Goal: Task Accomplishment & Management: Manage account settings

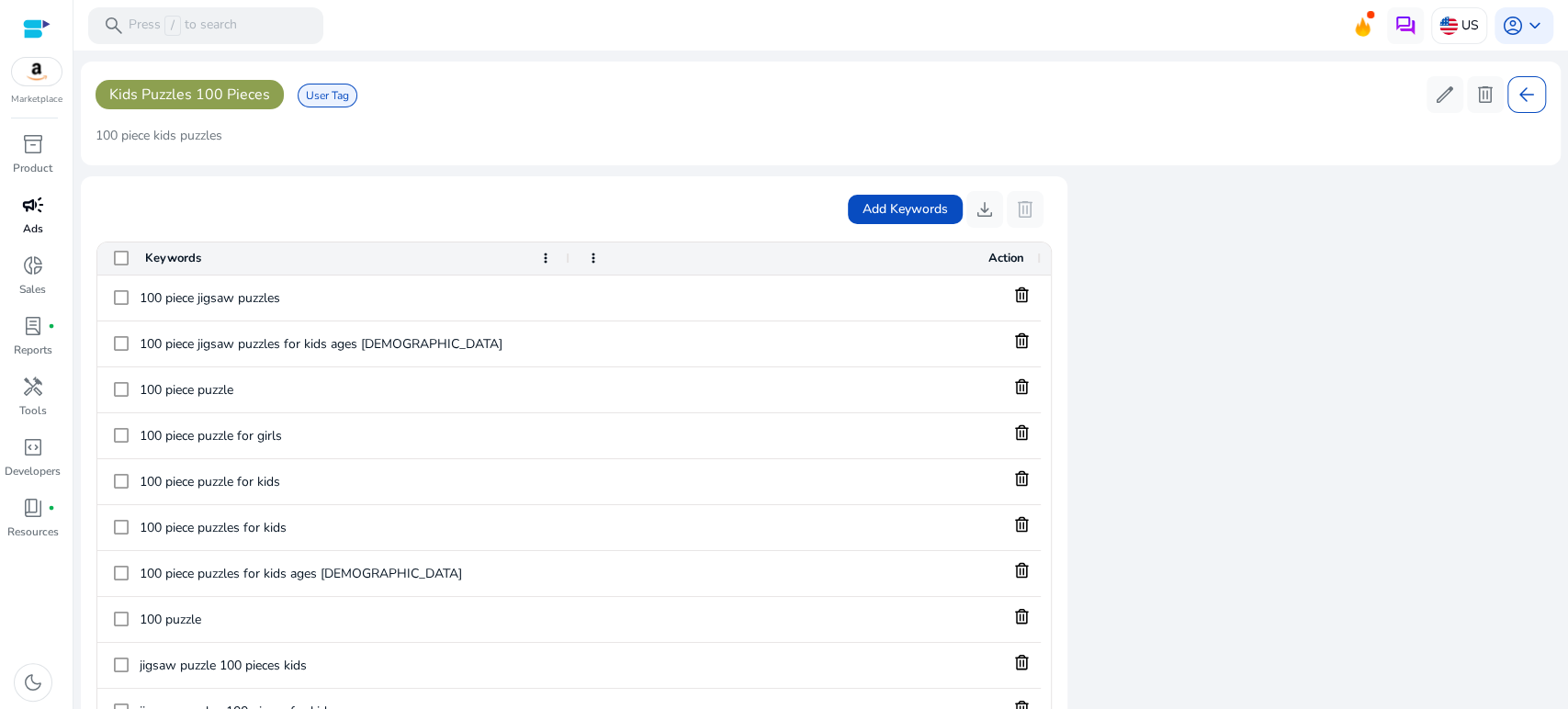
click at [32, 215] on span "campaign" at bounding box center [33, 205] width 22 height 22
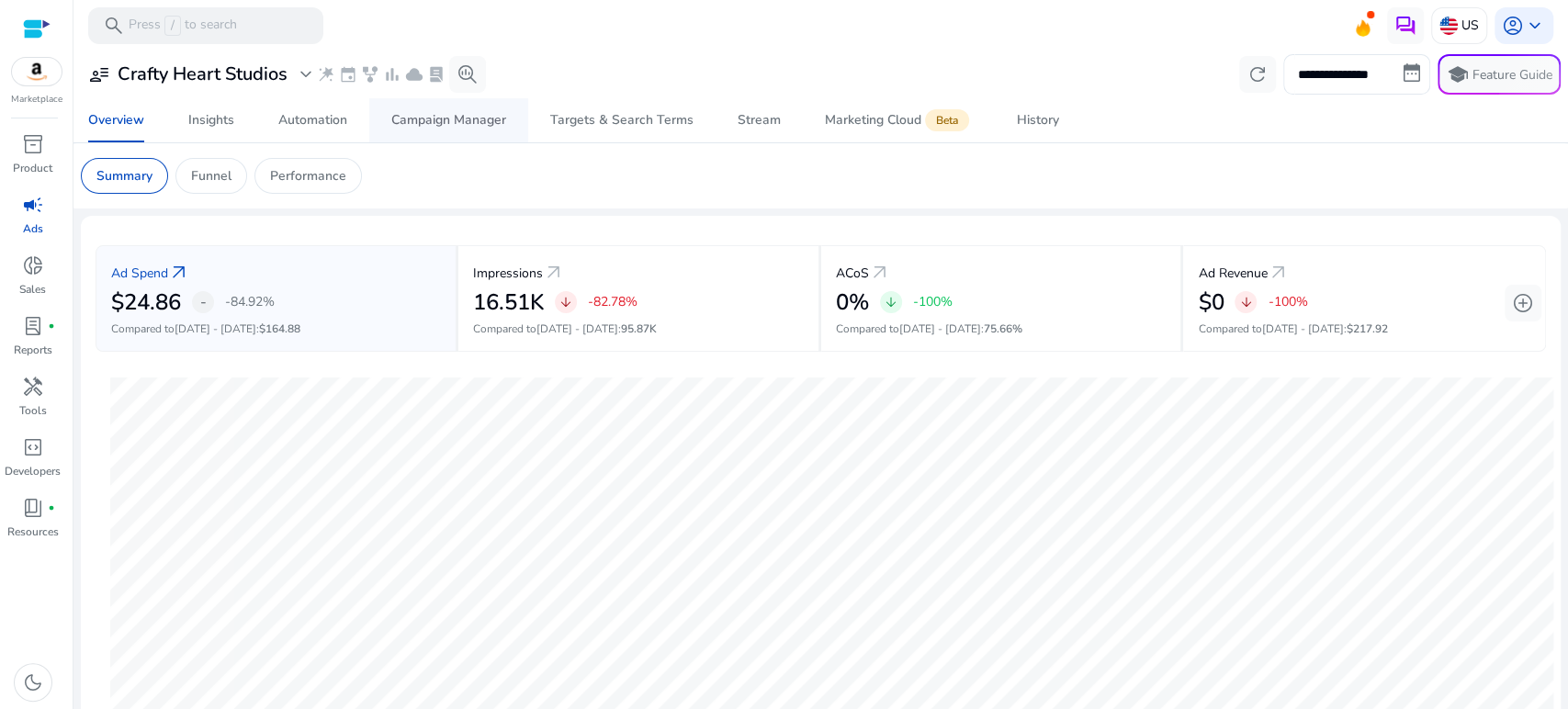
click at [451, 127] on div "Campaign Manager" at bounding box center [449, 120] width 115 height 13
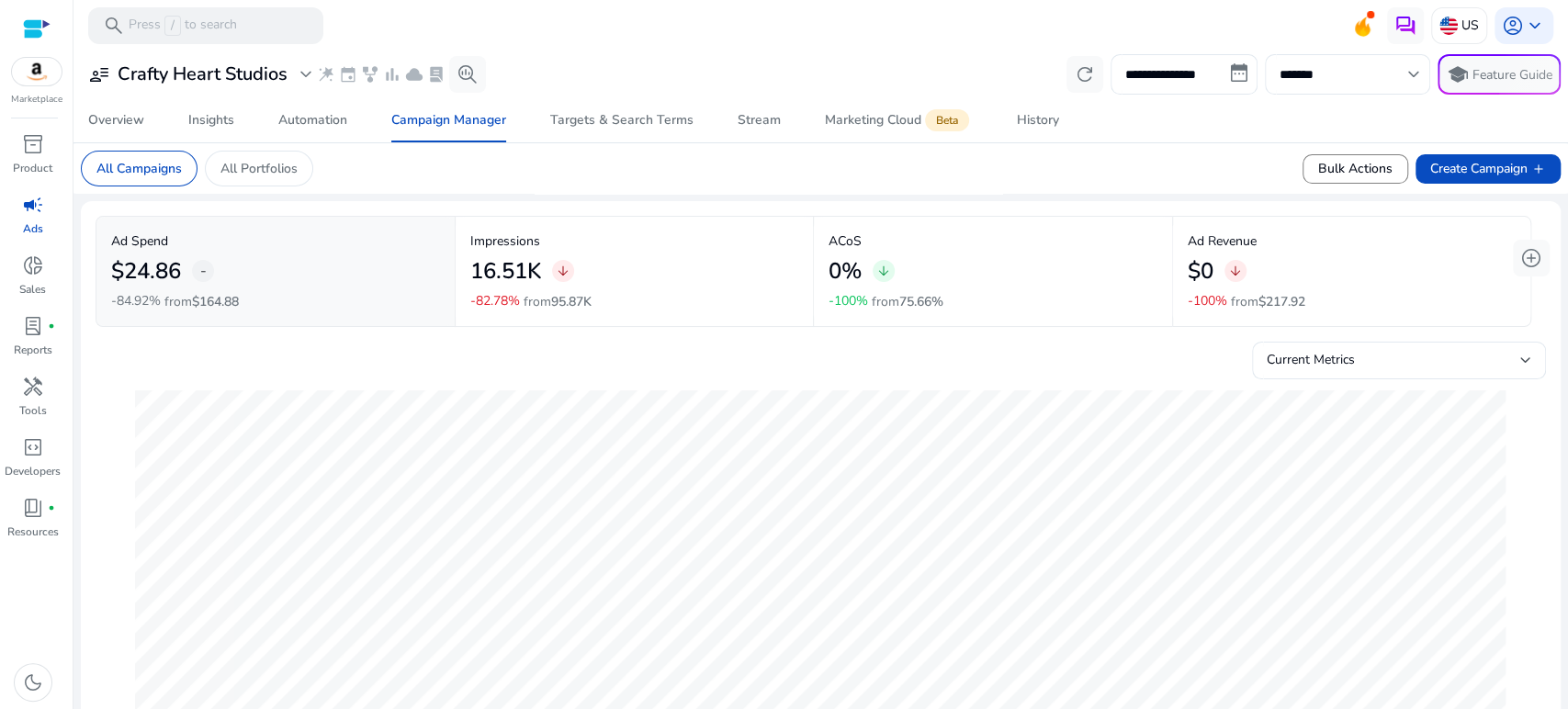
scroll to position [407, 0]
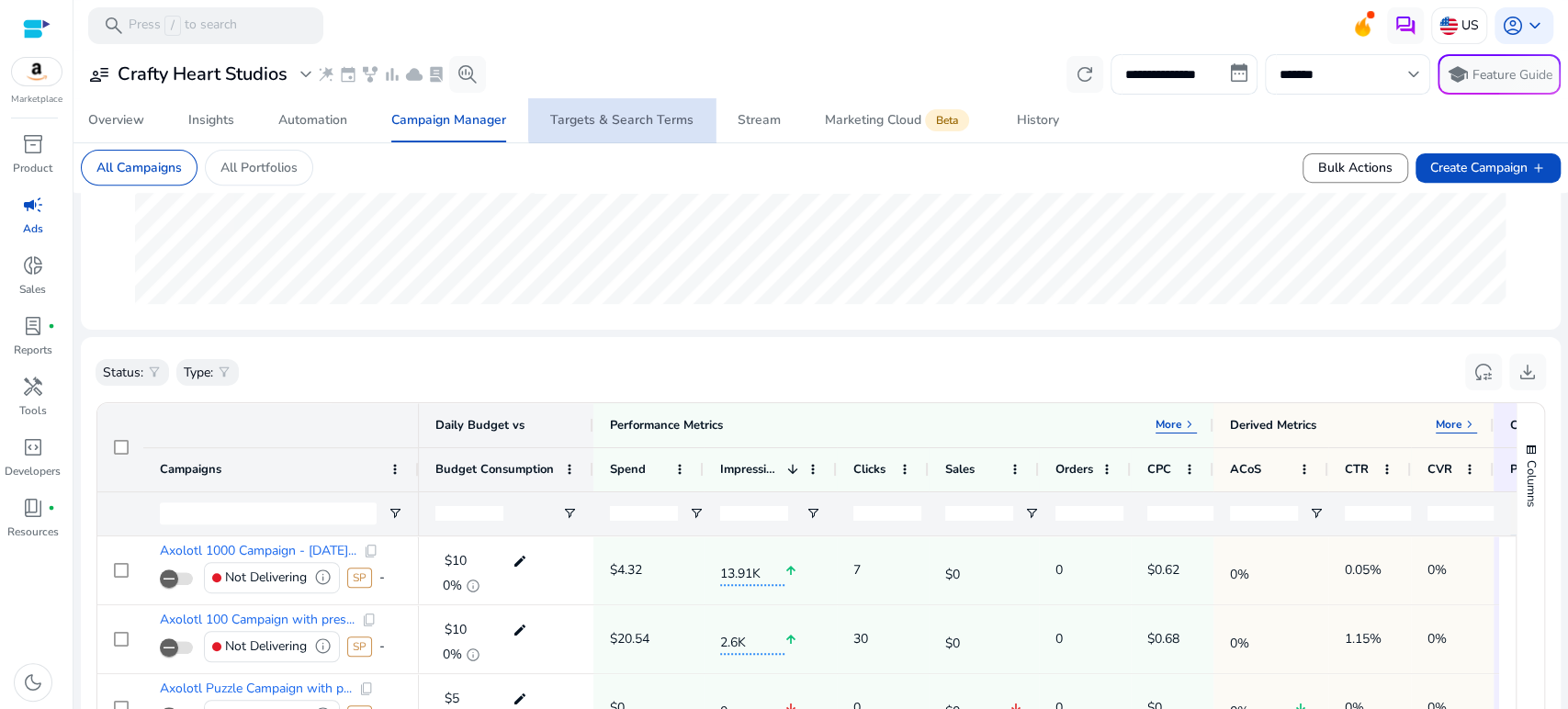
click at [629, 117] on div "Targets & Search Terms" at bounding box center [621, 120] width 144 height 13
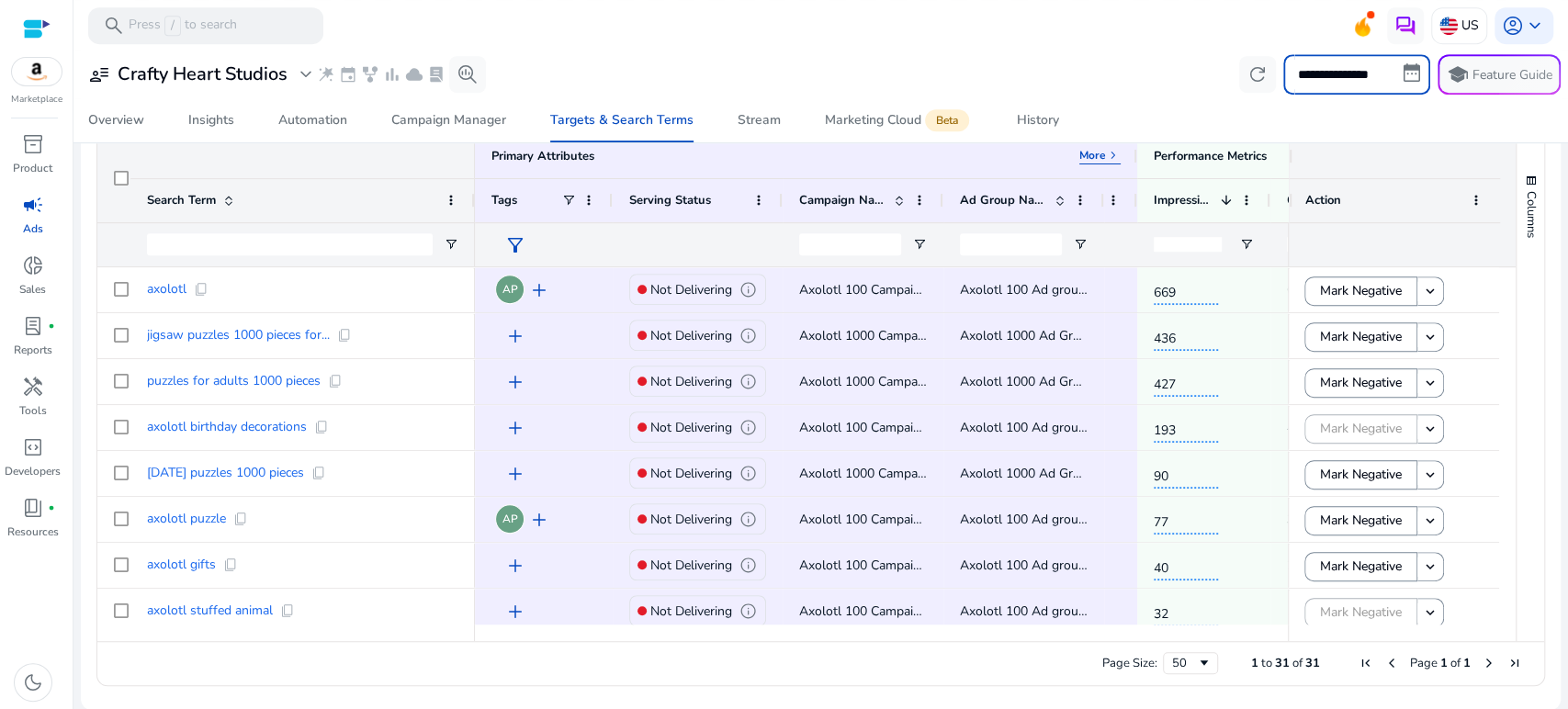
click at [1403, 71] on input "**********" at bounding box center [1357, 75] width 147 height 41
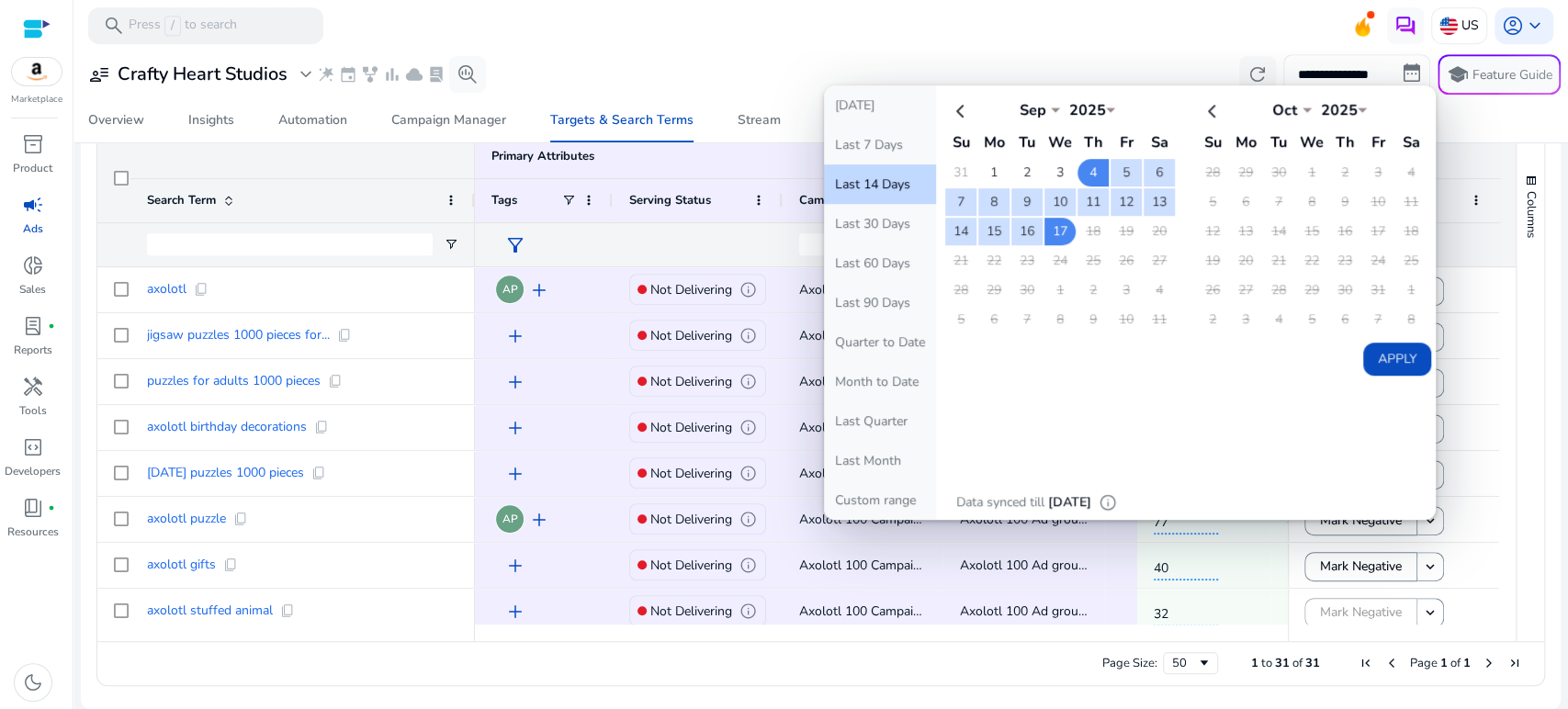
click at [1077, 227] on td "18" at bounding box center [1093, 231] width 31 height 28
click at [1113, 229] on td "19" at bounding box center [1126, 231] width 31 height 28
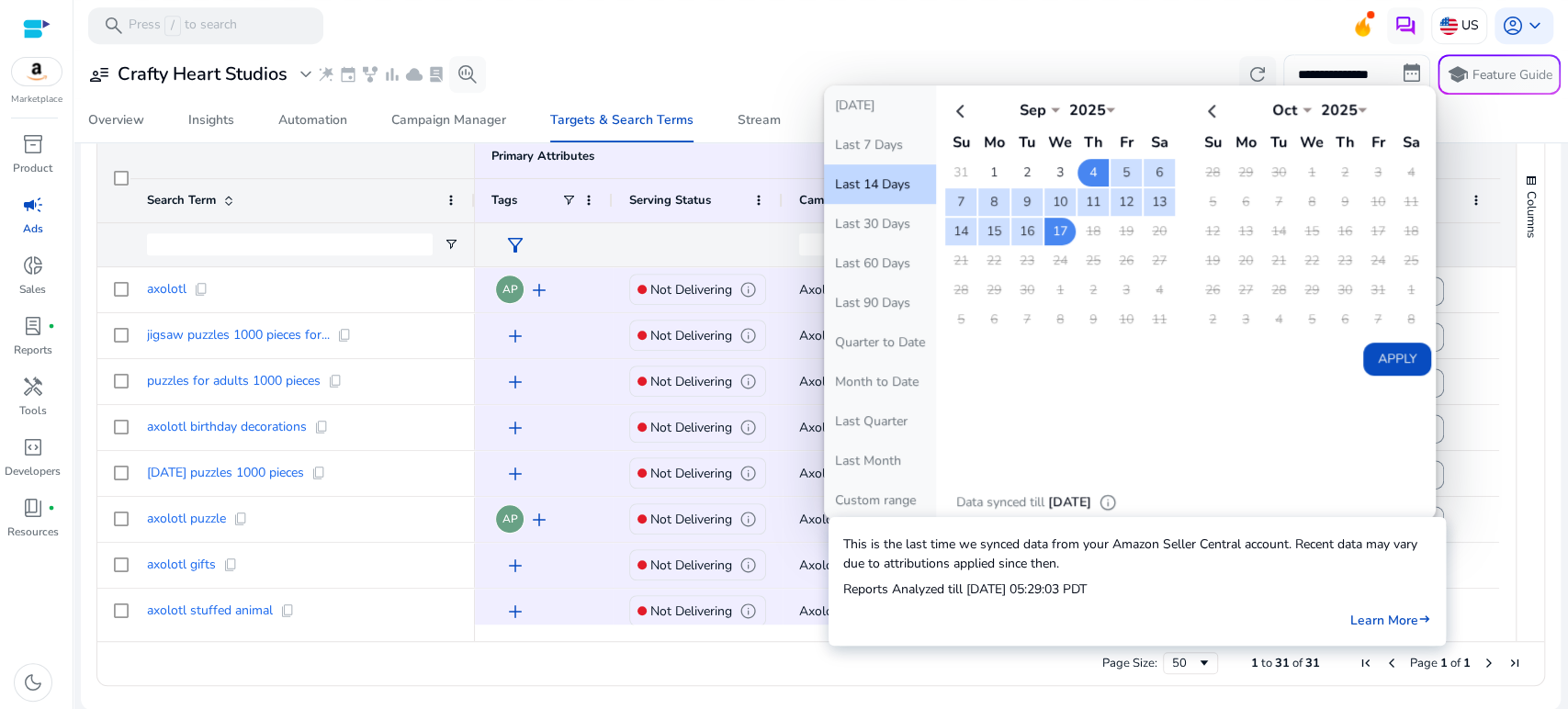
click at [869, 35] on mat-toolbar "search Press / to search US account_circle keyboard_arrow_down" at bounding box center [821, 25] width 1495 height 51
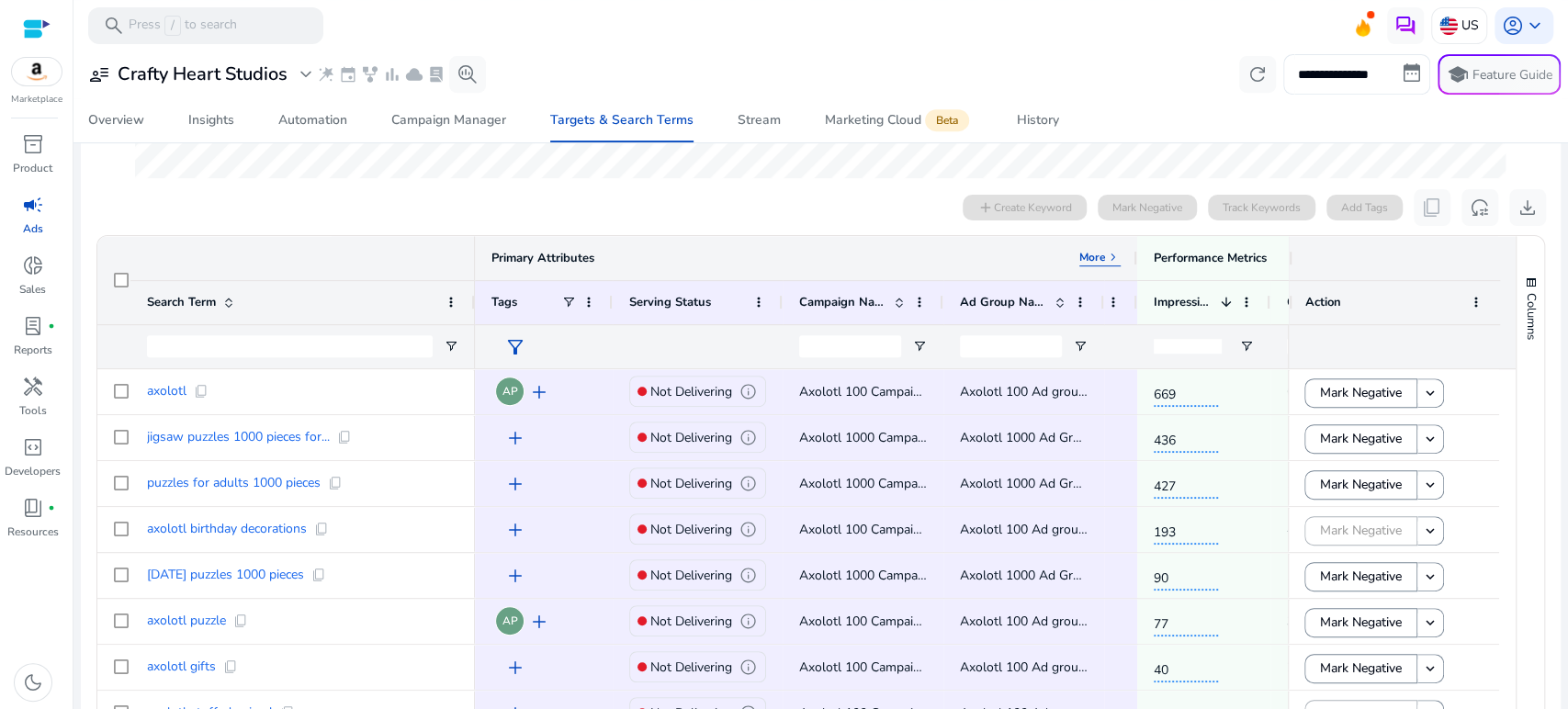
scroll to position [609, 0]
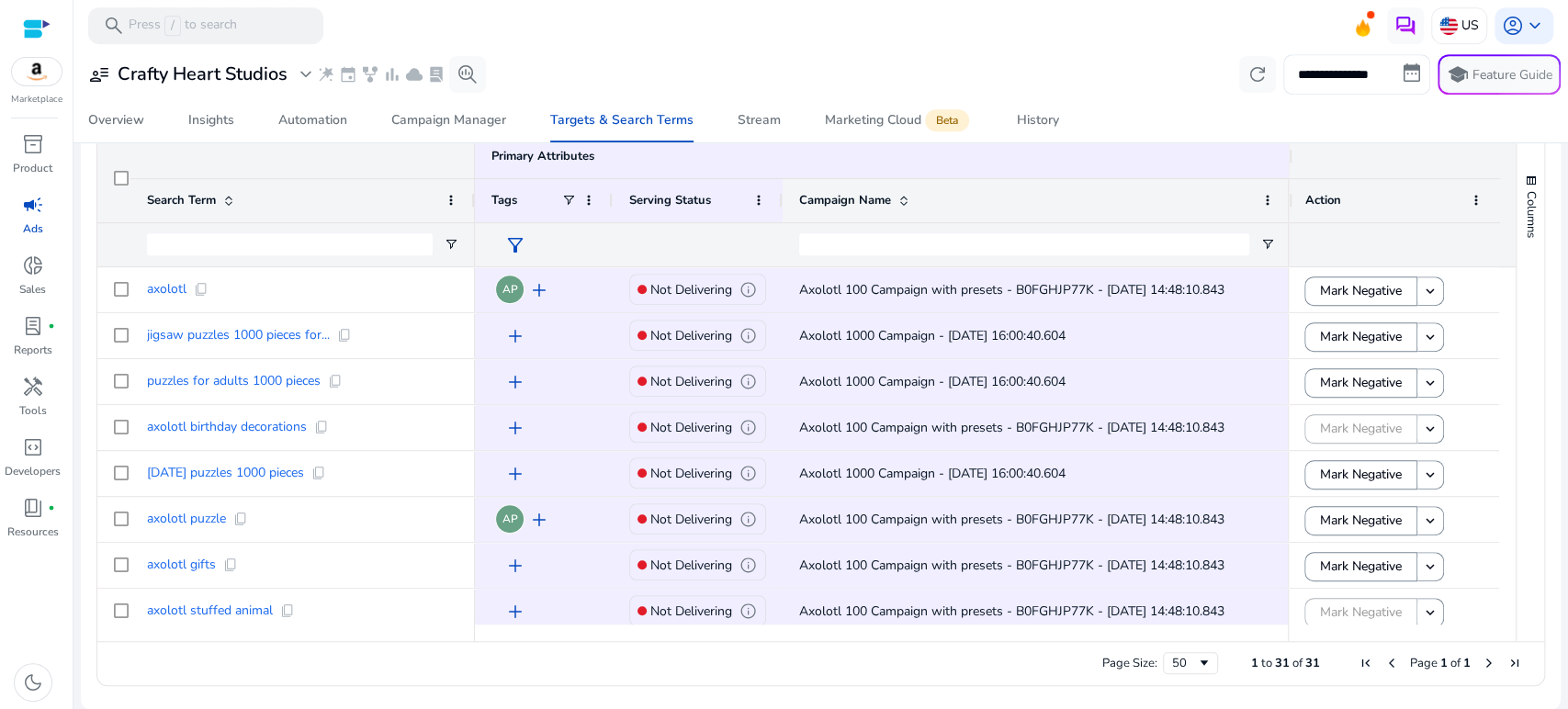
drag, startPoint x: 941, startPoint y: 201, endPoint x: 1289, endPoint y: 180, distance: 348.6
click at [1289, 180] on div "Primary Attributes More keyboard_arrow_right Search Term Primary Attributes Mor…" at bounding box center [806, 201] width 1418 height 133
click at [757, 200] on span at bounding box center [759, 200] width 15 height 15
click at [698, 207] on span "Serving Status" at bounding box center [670, 200] width 82 height 17
click at [459, 127] on div "Campaign Manager" at bounding box center [449, 120] width 115 height 13
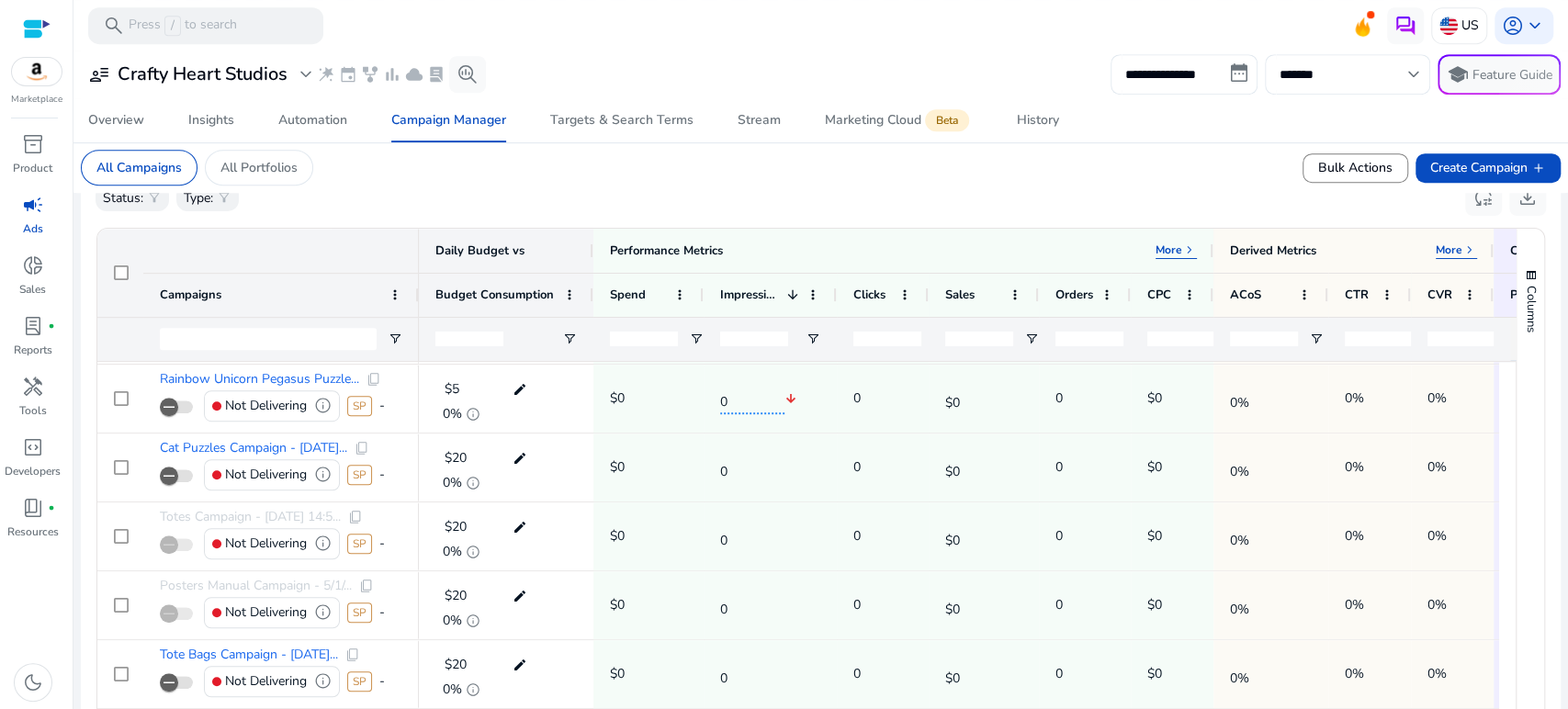
scroll to position [574, 0]
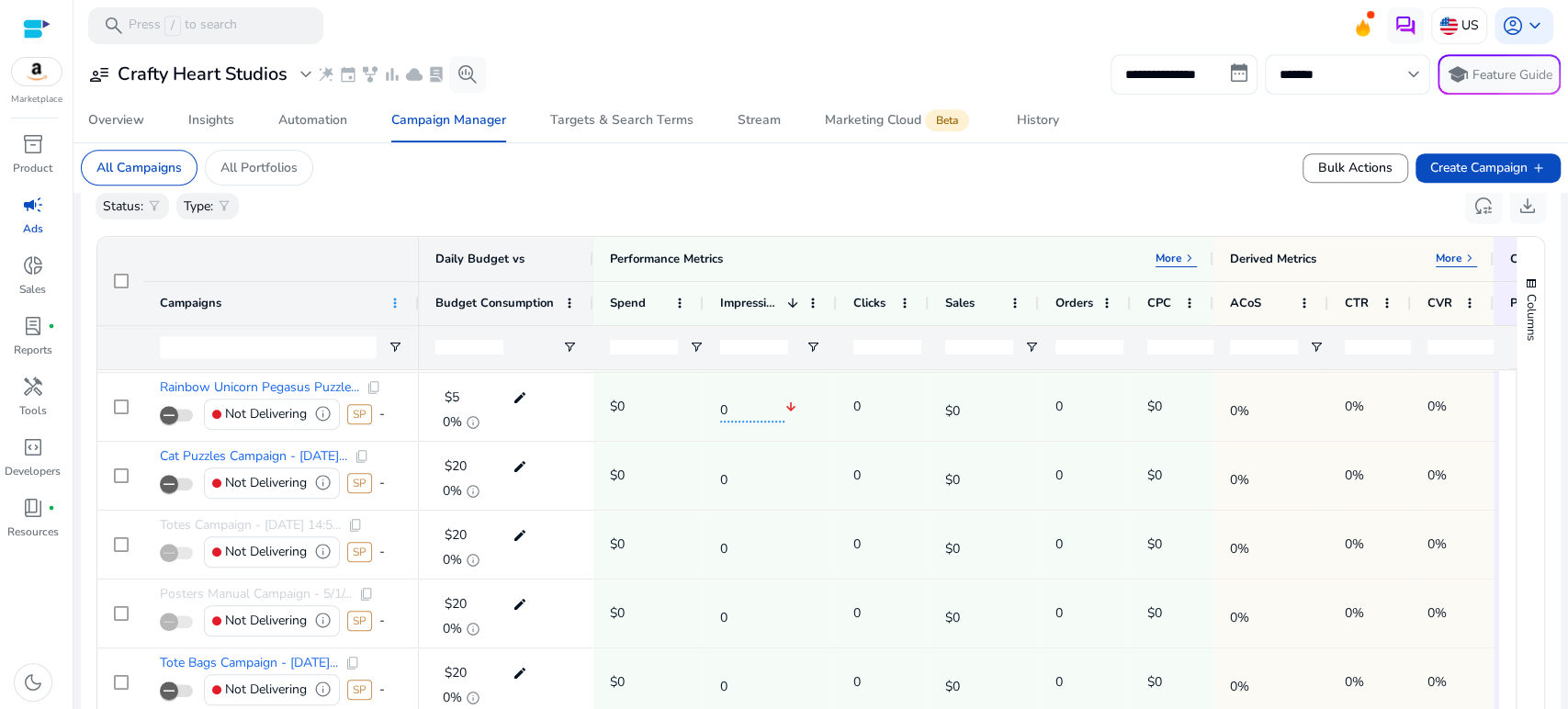
click at [395, 305] on span at bounding box center [395, 303] width 15 height 15
click at [353, 192] on mat-card "All Campaigns All Portfolios Bulk Actions Create Campaign add" at bounding box center [821, 168] width 1510 height 51
click at [183, 173] on div "All Campaigns" at bounding box center [139, 168] width 117 height 36
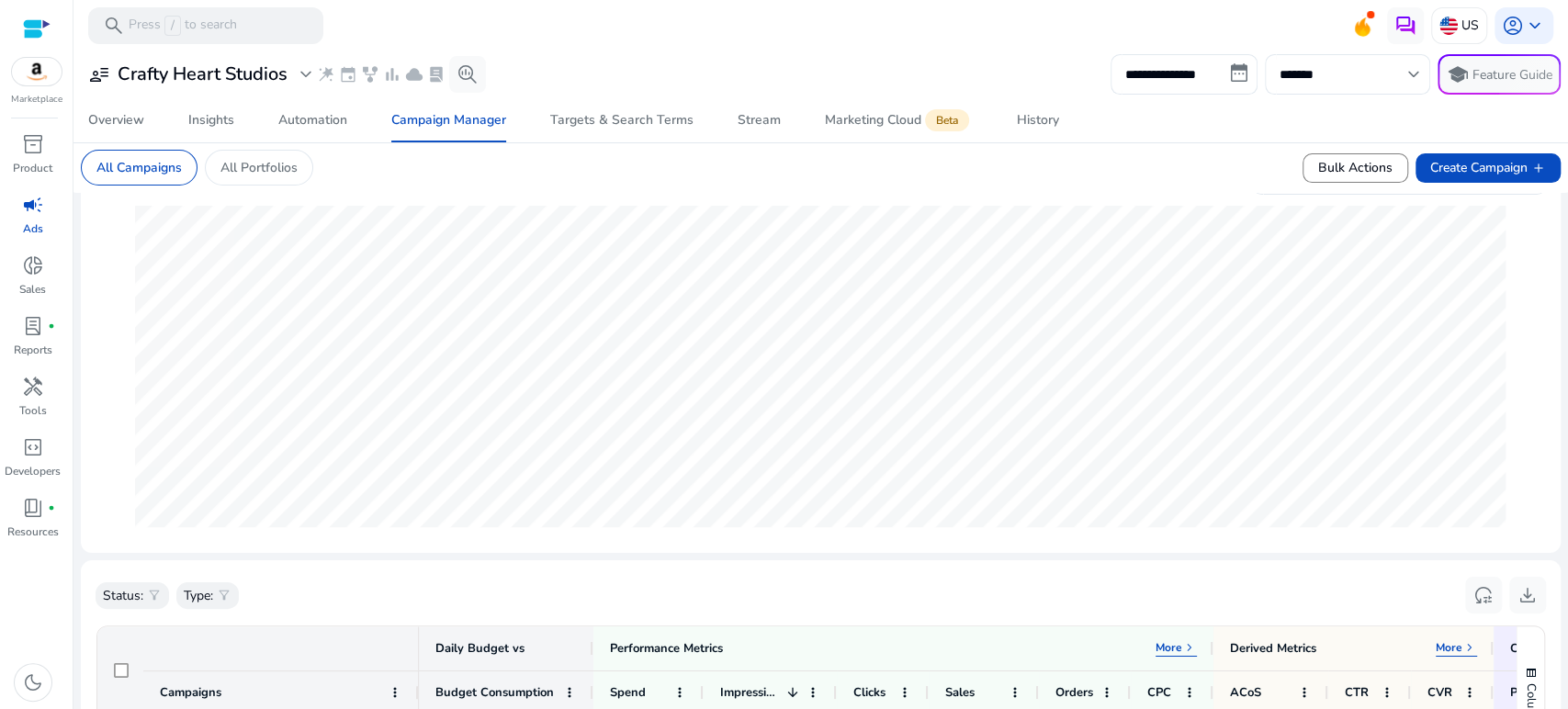
scroll to position [612, 0]
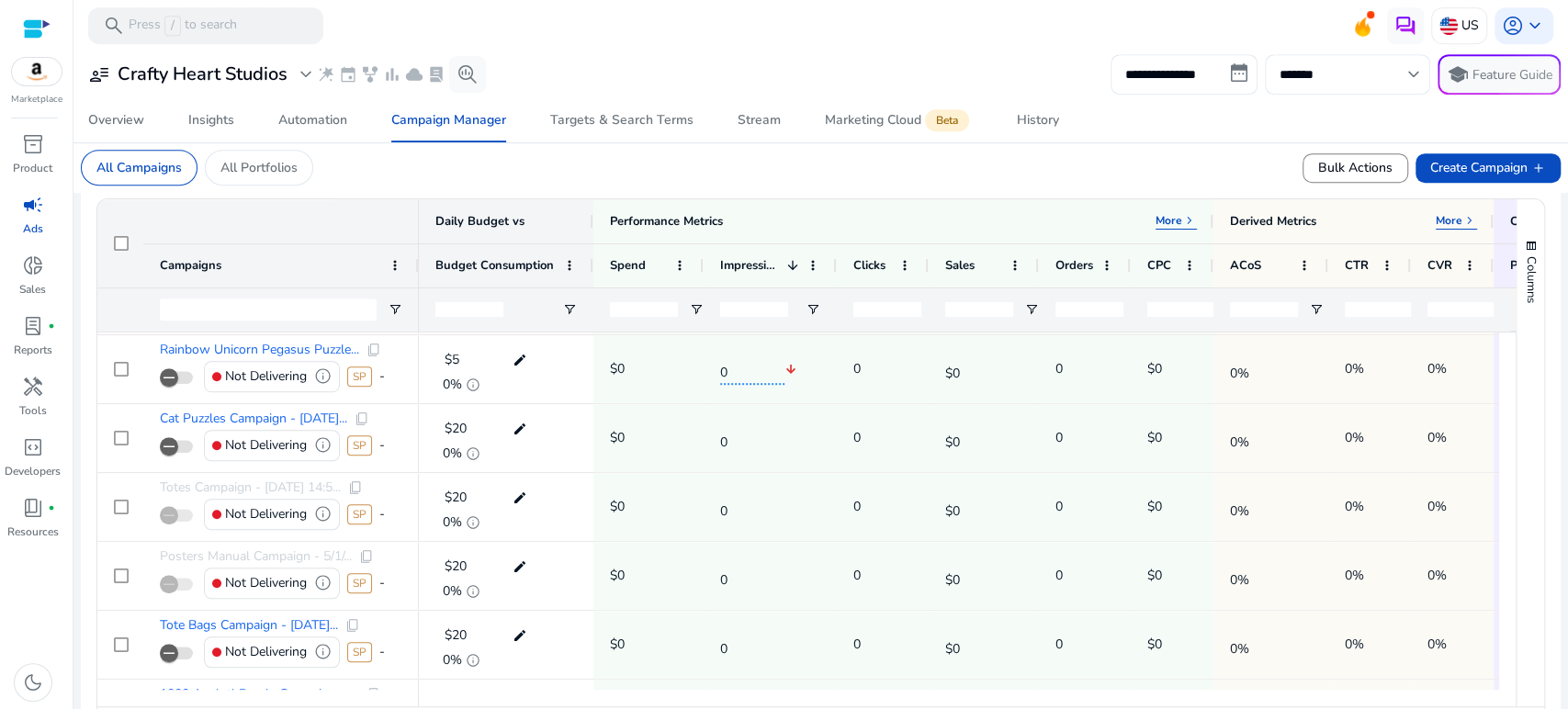
click at [198, 264] on span "Campaigns" at bounding box center [191, 266] width 61 height 17
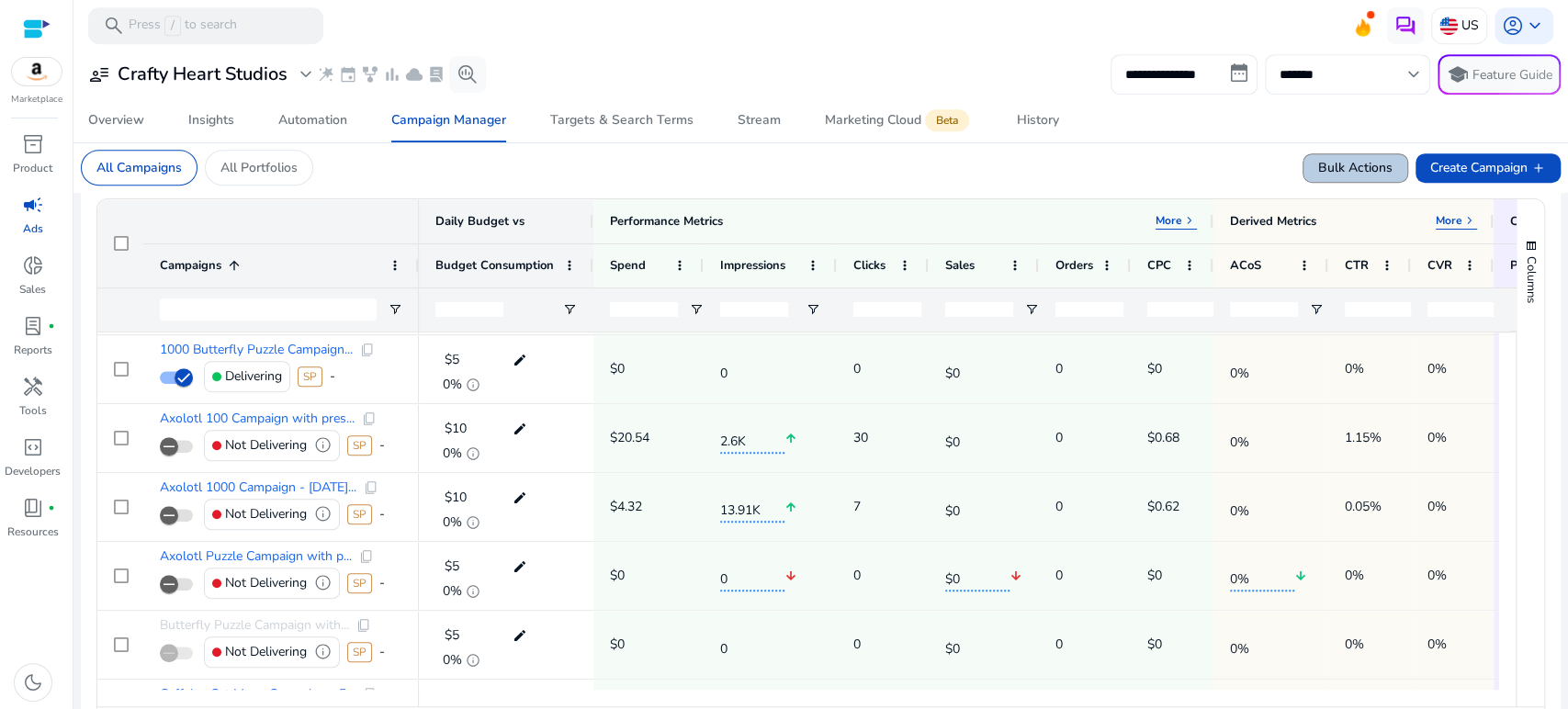
click at [1330, 163] on span "Bulk Actions" at bounding box center [1355, 168] width 74 height 19
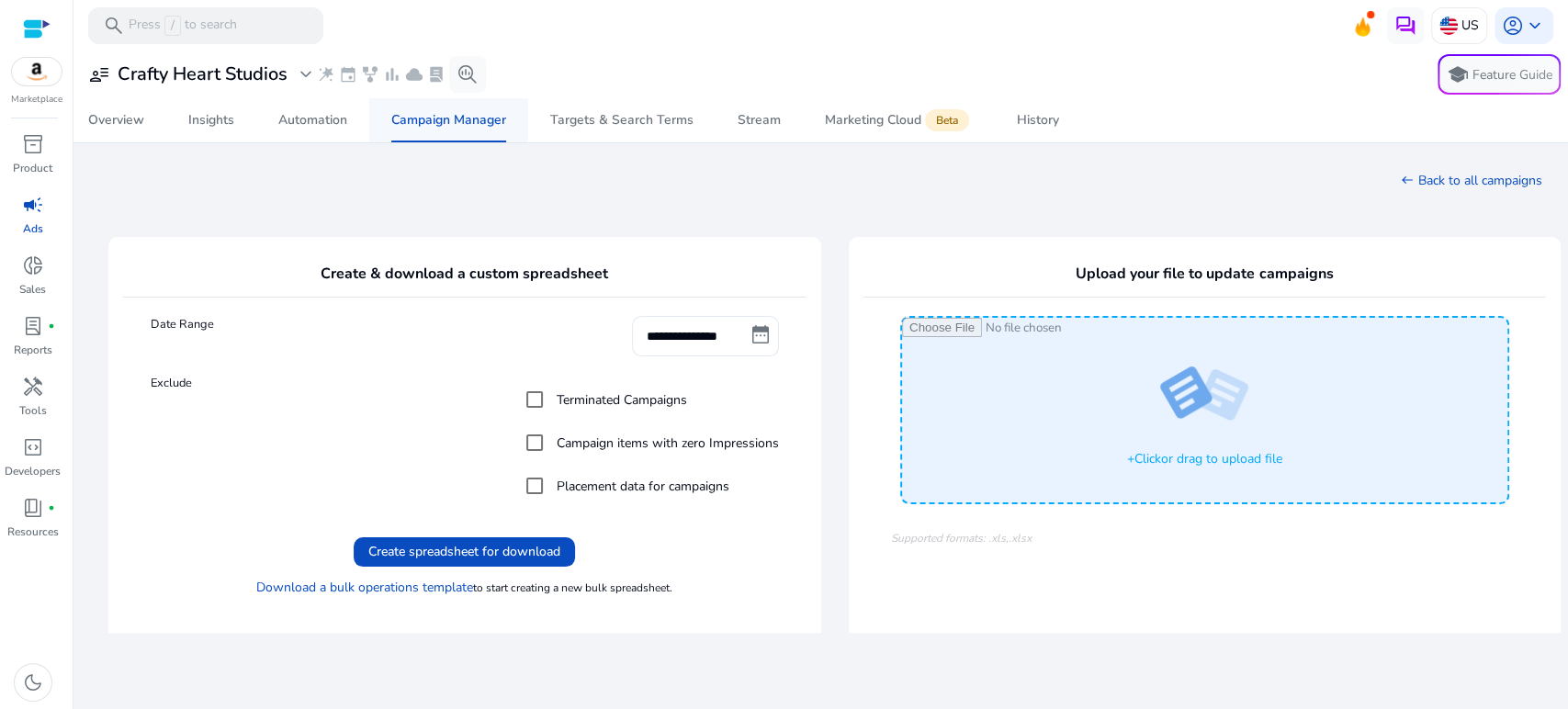
click at [449, 129] on span "Campaign Manager" at bounding box center [449, 120] width 115 height 44
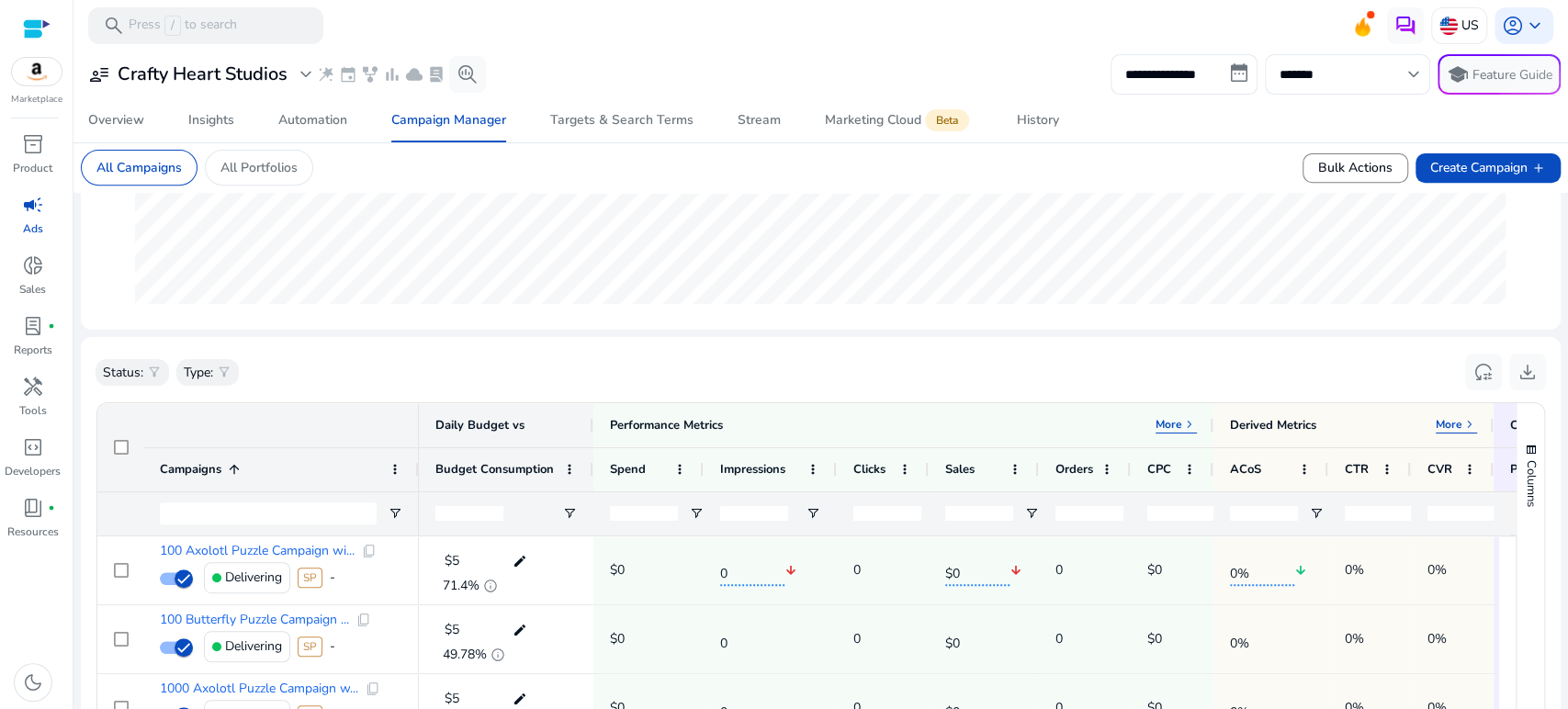
scroll to position [509, 0]
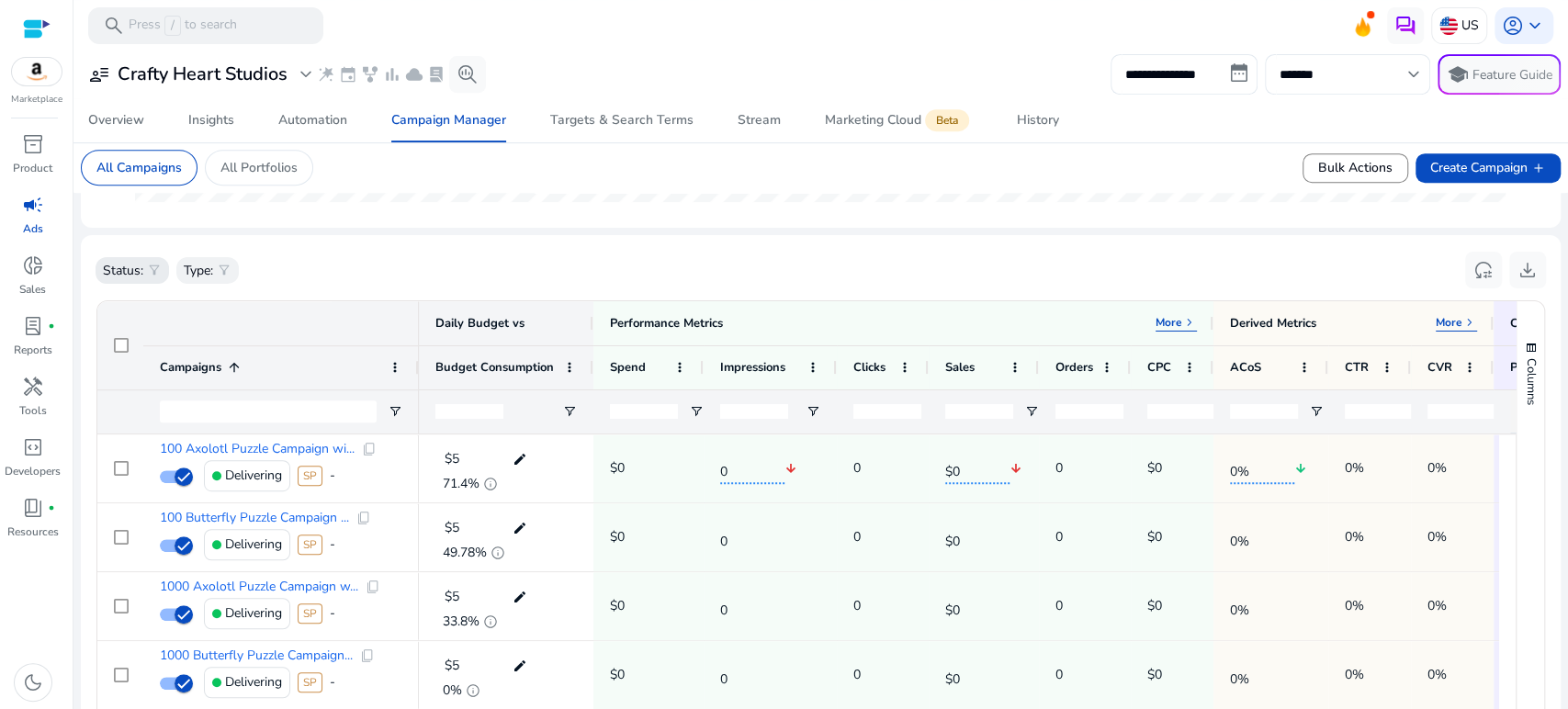
click at [148, 272] on span "filter_alt" at bounding box center [155, 270] width 15 height 15
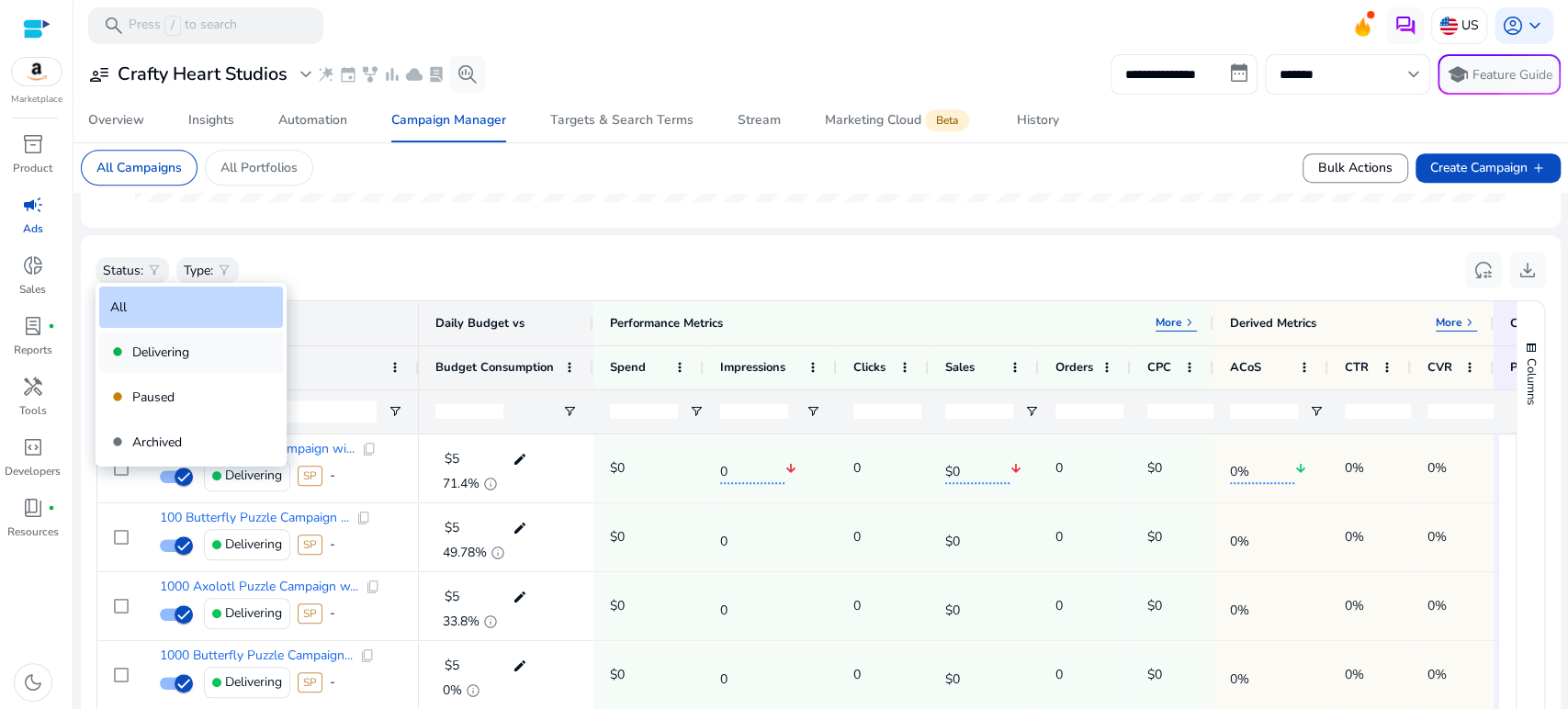
click at [155, 352] on p "Delivering" at bounding box center [160, 352] width 56 height 19
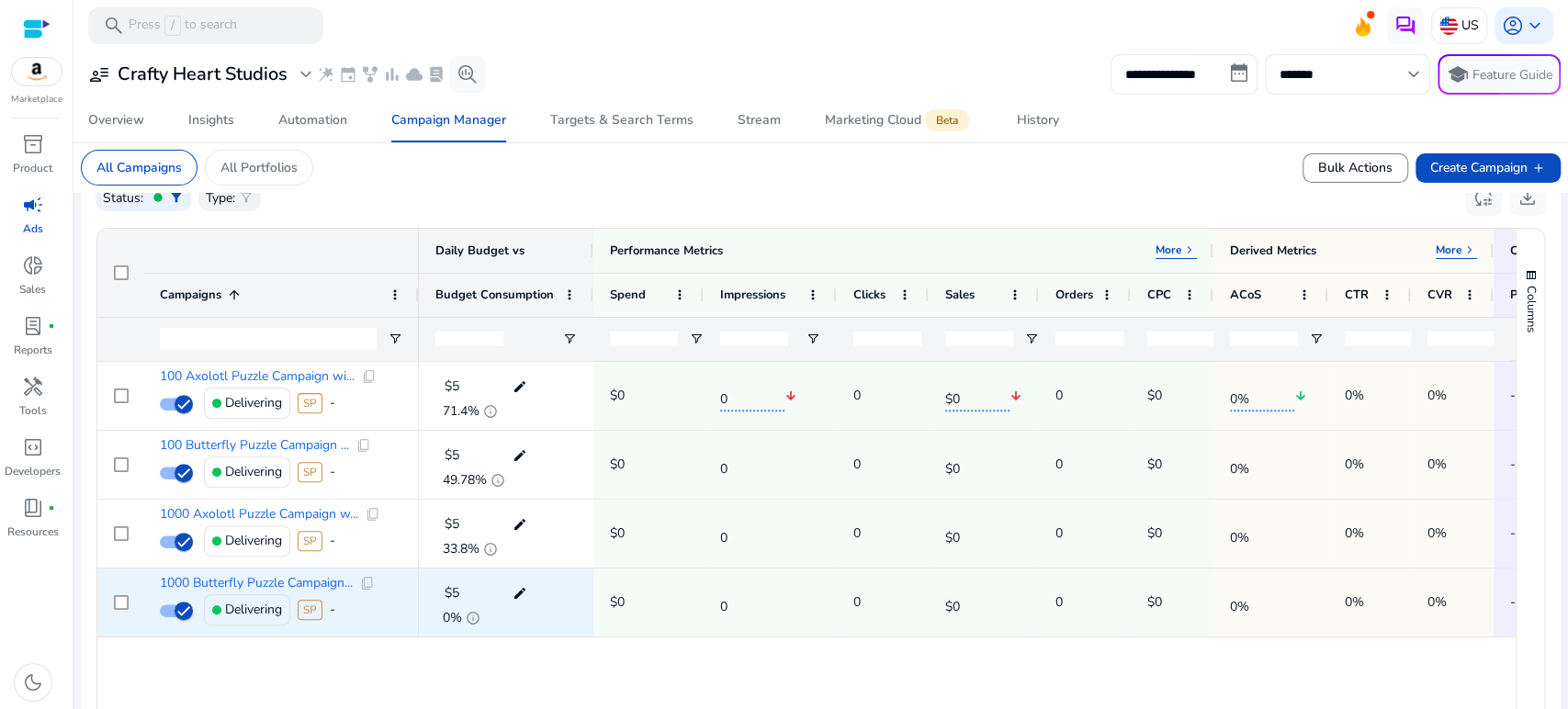
scroll to position [185, 0]
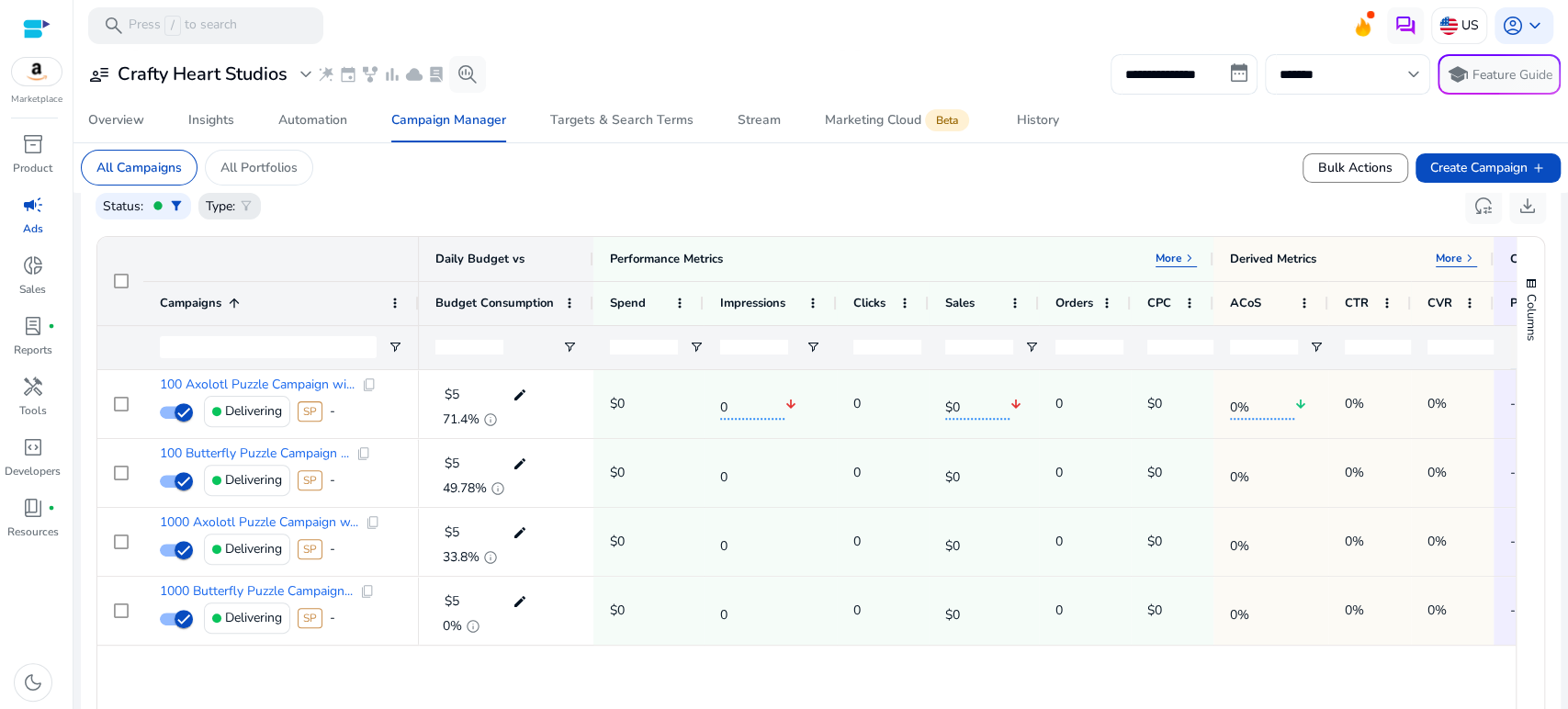
click at [245, 213] on span "filter_alt" at bounding box center [246, 205] width 15 height 15
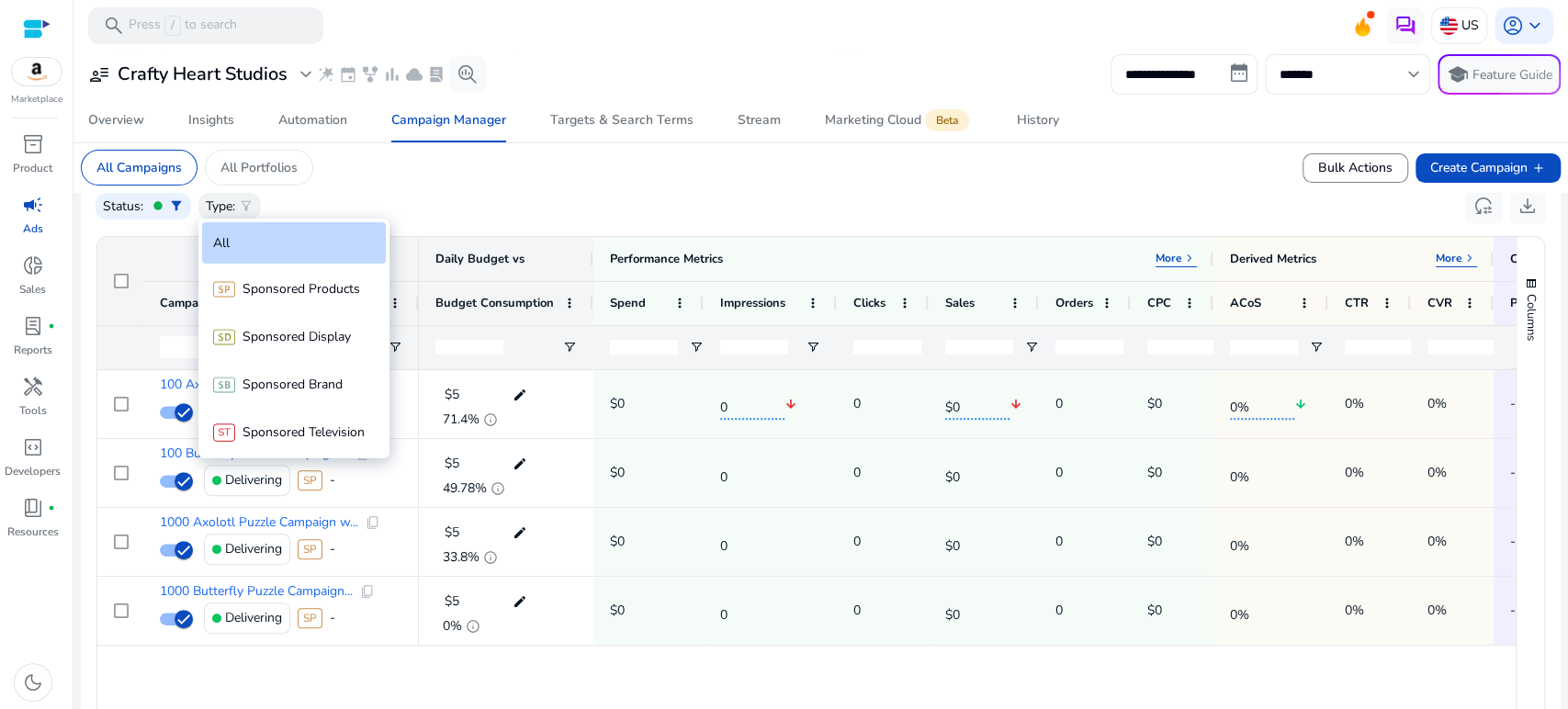
click at [533, 195] on div at bounding box center [784, 354] width 1568 height 709
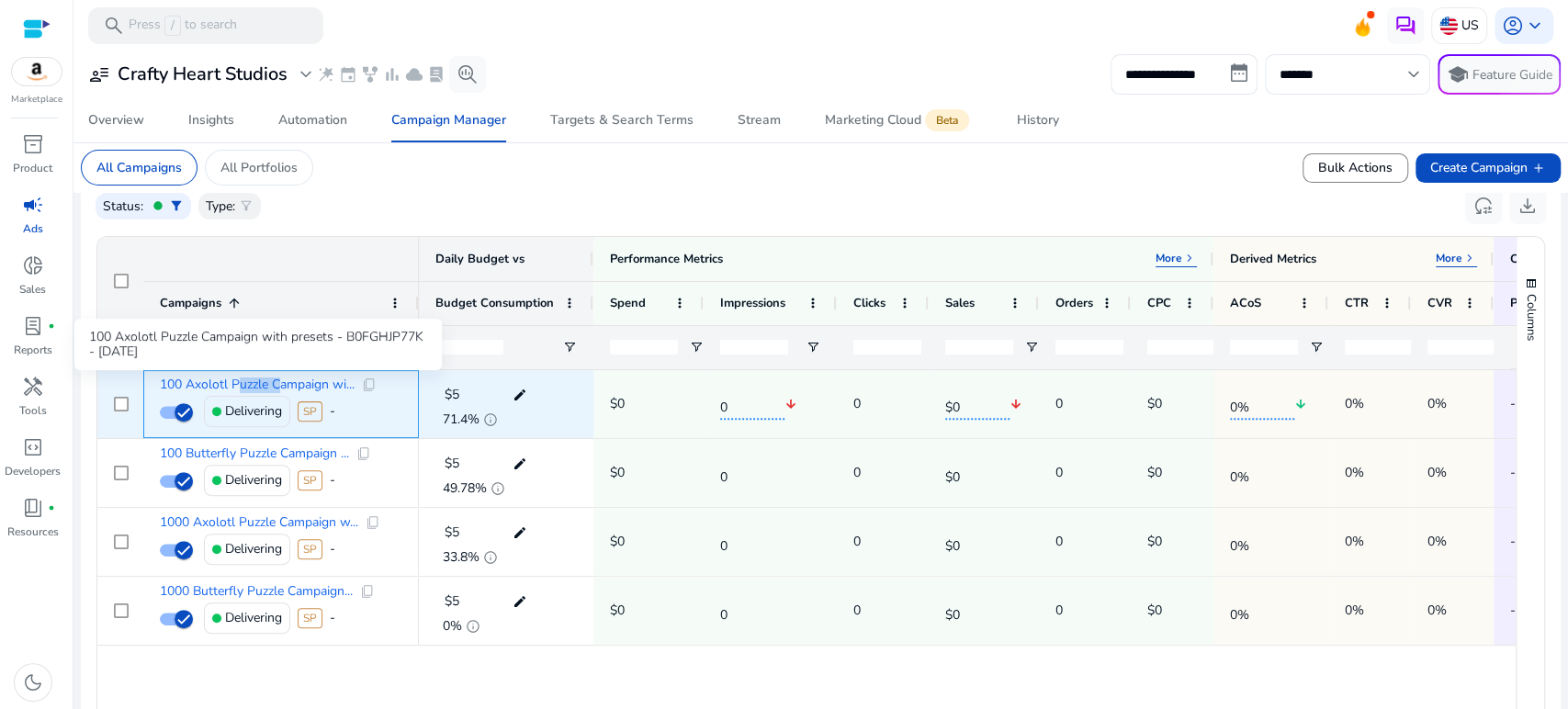
click at [245, 382] on span "100 Axolotl Puzzle Campaign wi..." at bounding box center [257, 385] width 194 height 13
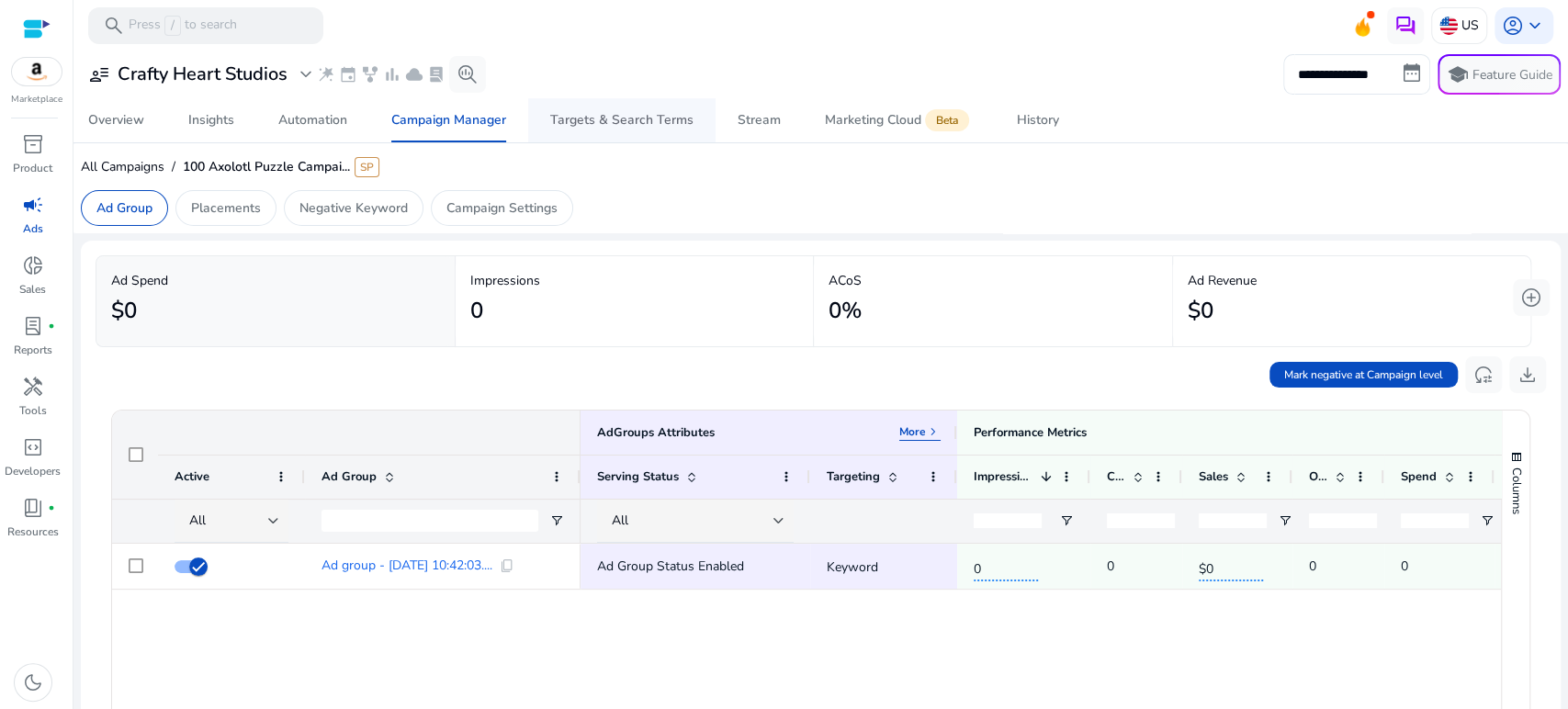
click at [635, 119] on div "Targets & Search Terms" at bounding box center [621, 120] width 144 height 13
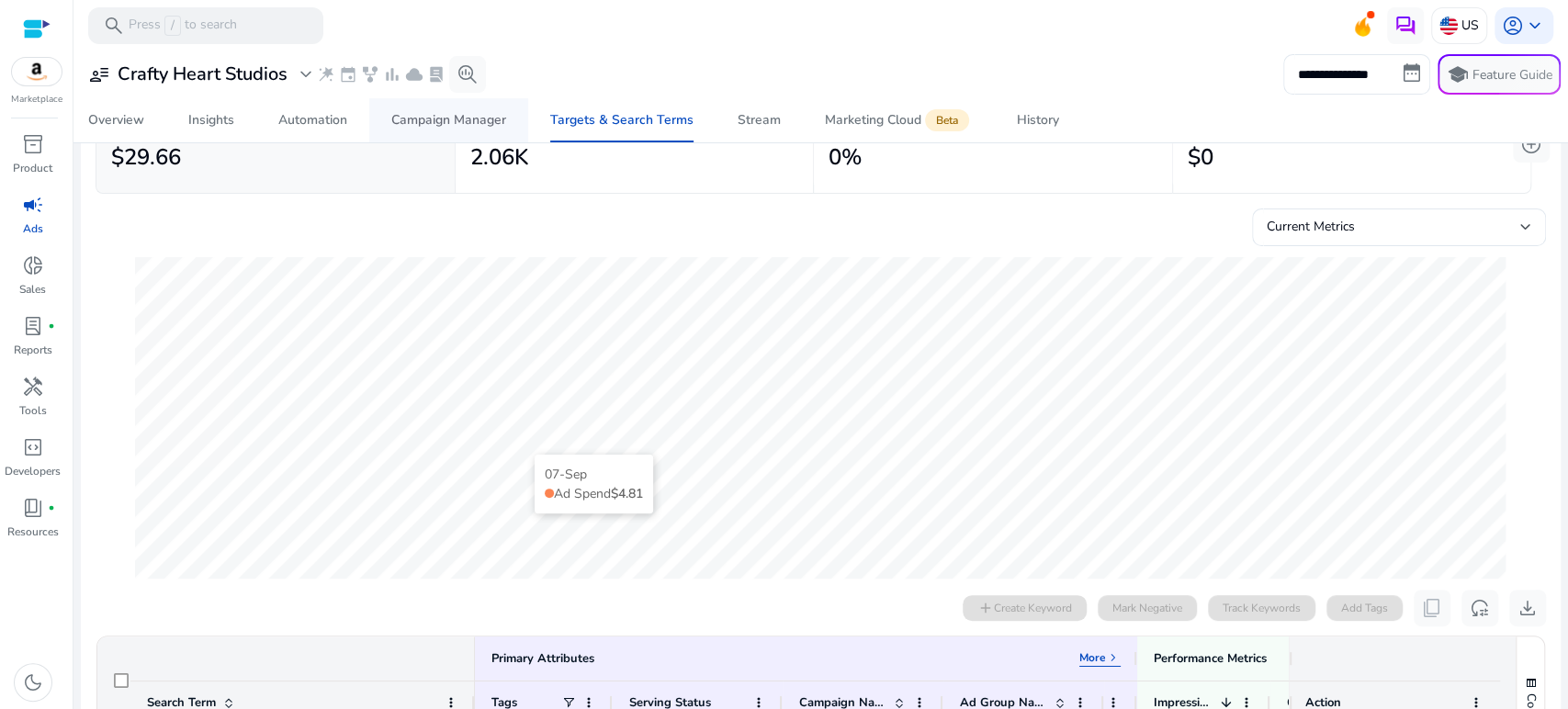
scroll to position [98, 0]
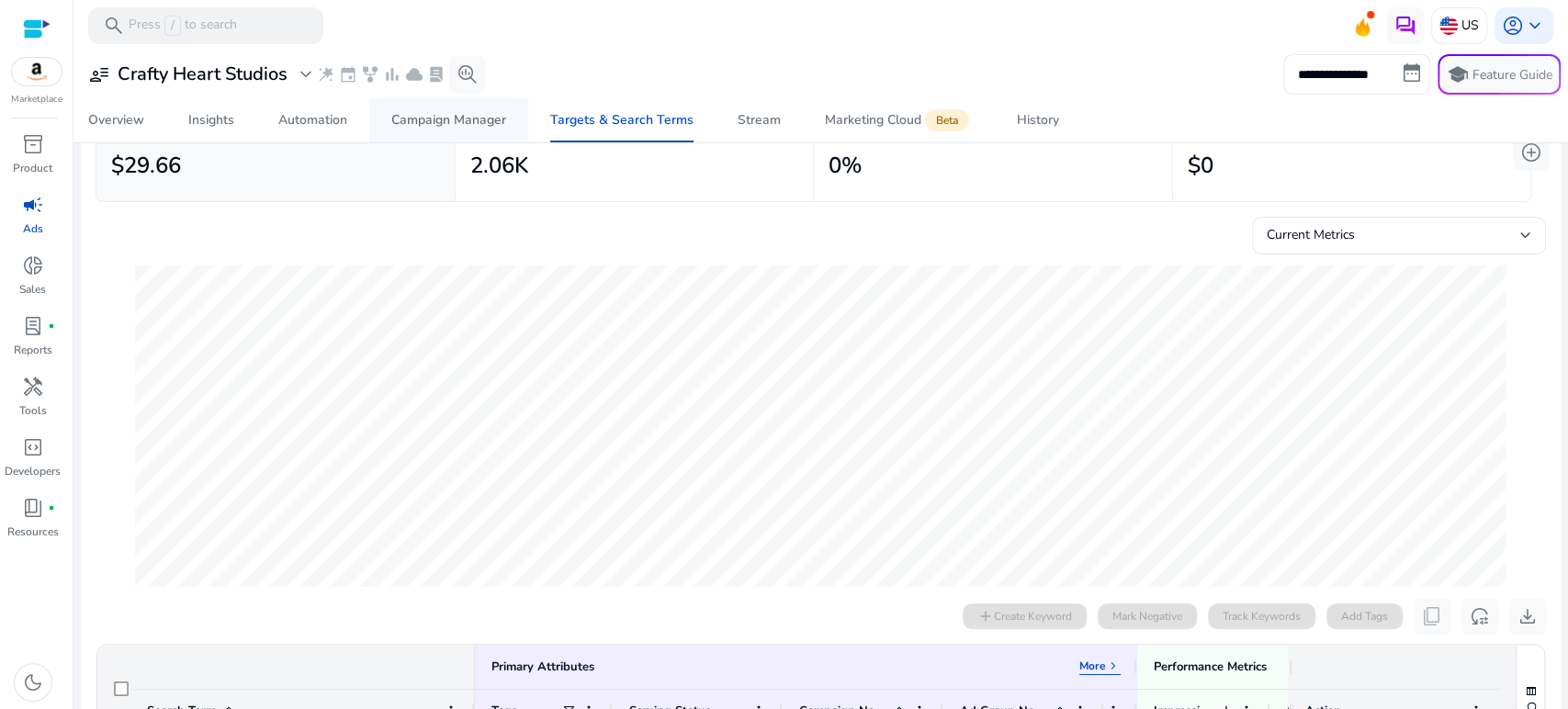
click at [450, 115] on div "Campaign Manager" at bounding box center [449, 120] width 115 height 13
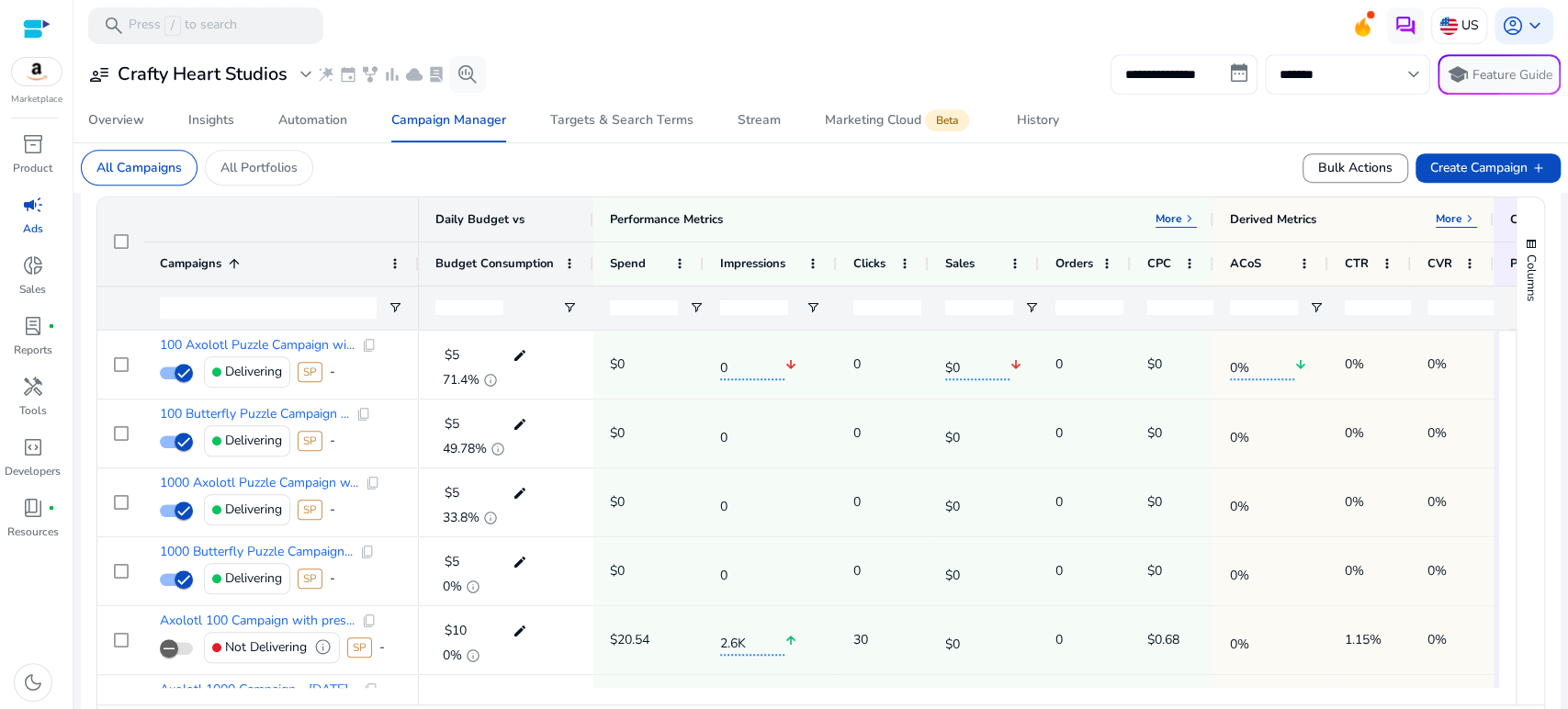
scroll to position [574, 0]
